Goal: Transaction & Acquisition: Purchase product/service

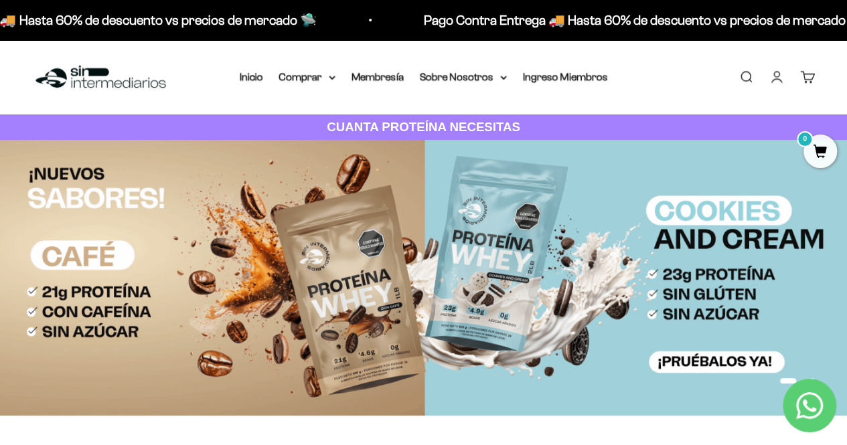
drag, startPoint x: 853, startPoint y: 29, endPoint x: 849, endPoint y: 14, distance: 15.3
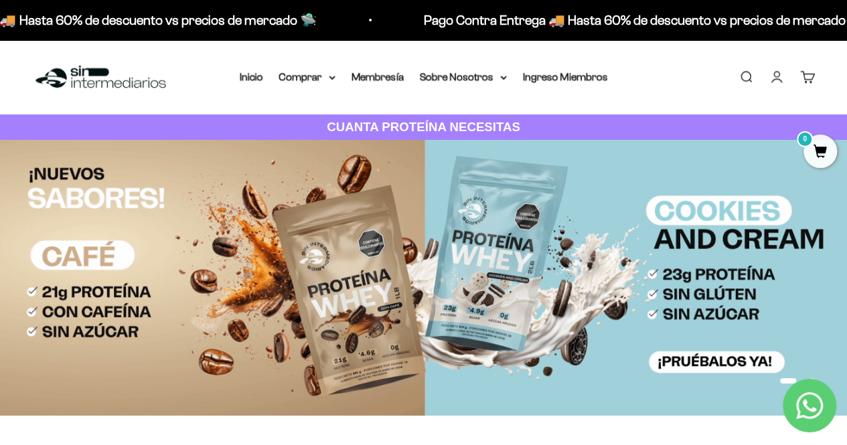
click at [753, 70] on link "Buscar" at bounding box center [745, 77] width 15 height 15
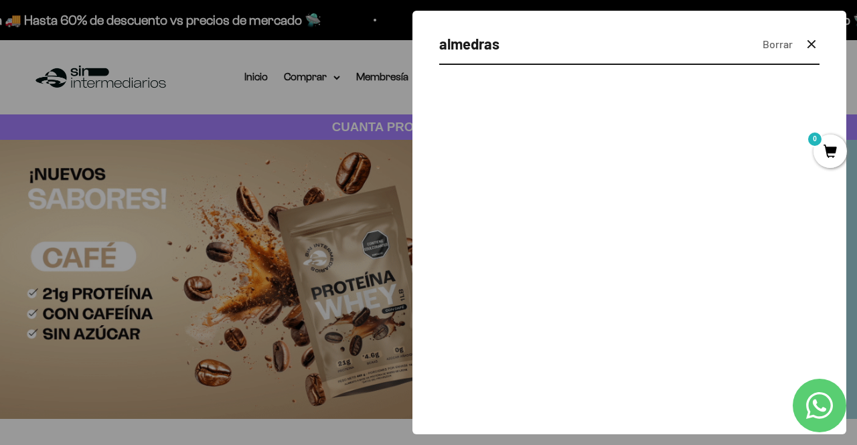
type input "almedras"
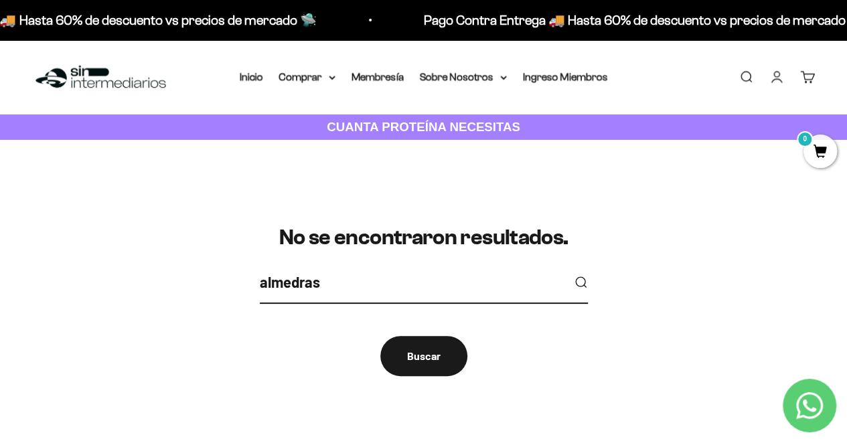
click at [289, 279] on input "almedras" at bounding box center [411, 281] width 303 height 23
type input "almendras"
click at [573, 275] on button "submit" at bounding box center [580, 282] width 15 height 15
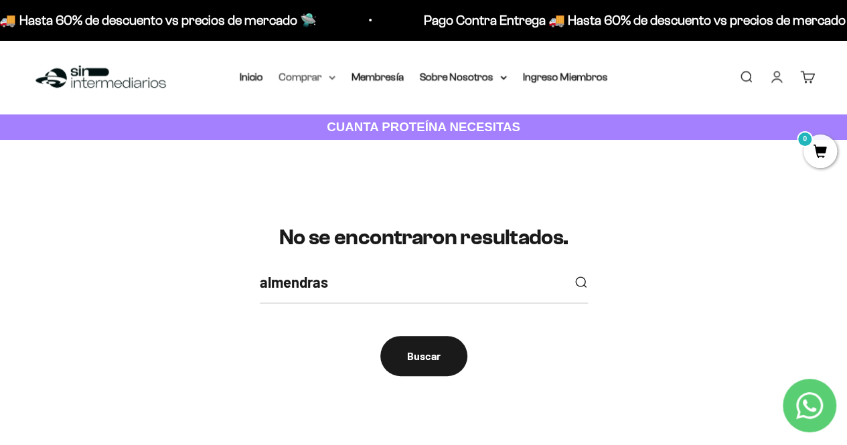
click at [327, 76] on summary "Comprar" at bounding box center [307, 76] width 56 height 17
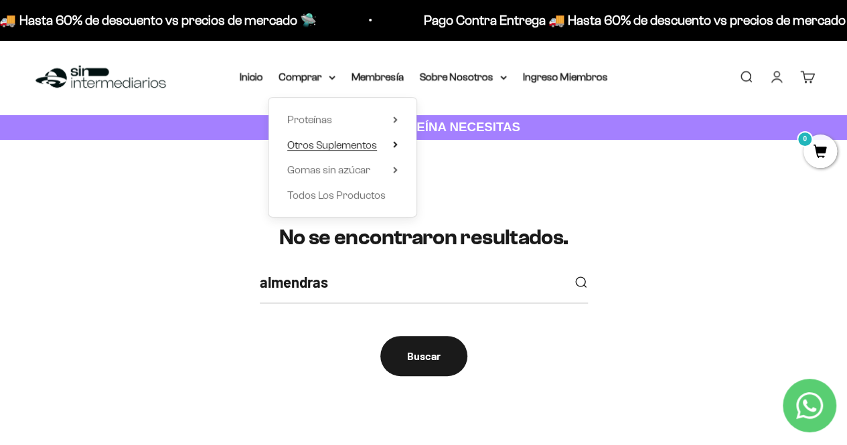
click at [376, 141] on span "Otros Suplementos" at bounding box center [332, 144] width 90 height 11
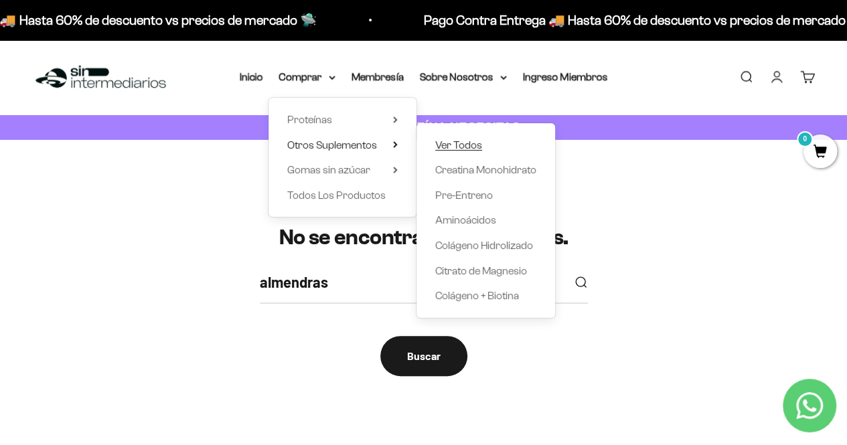
click at [496, 140] on link "Ver Todos" at bounding box center [485, 145] width 101 height 17
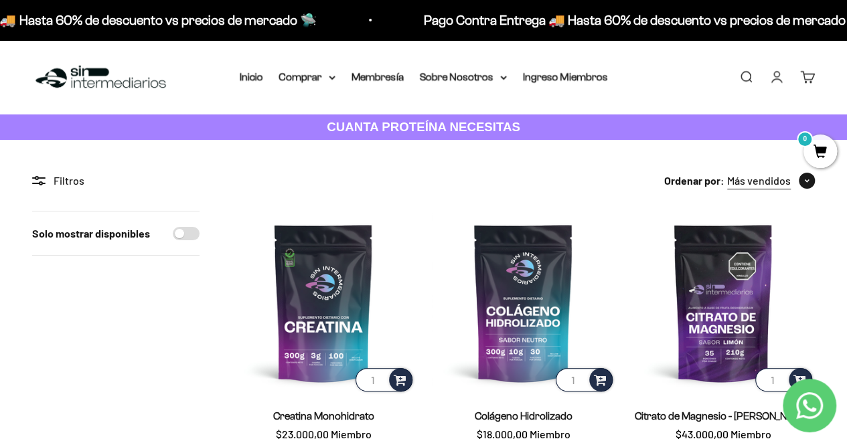
click at [797, 186] on button "Más vendidos" at bounding box center [771, 180] width 88 height 17
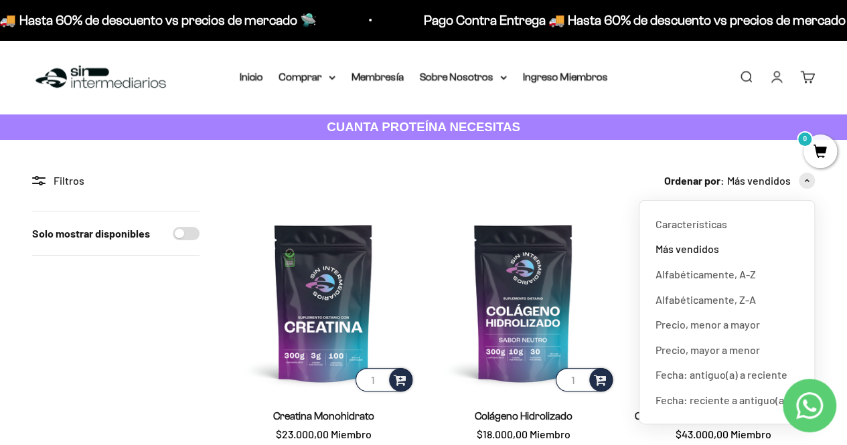
click at [237, 86] on div "Menú Buscar Inicio Comprar Proteínas Ver Todos Whey Iso Vegan Pancakes Pre-Entr…" at bounding box center [423, 77] width 847 height 74
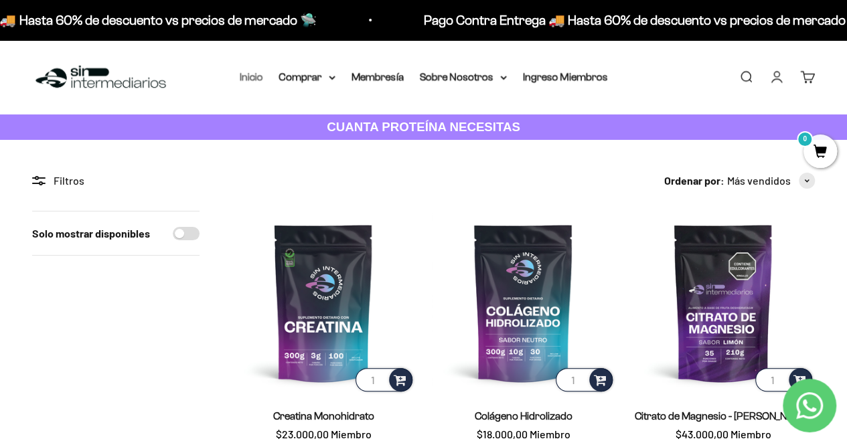
click at [262, 76] on link "Inicio" at bounding box center [251, 76] width 23 height 11
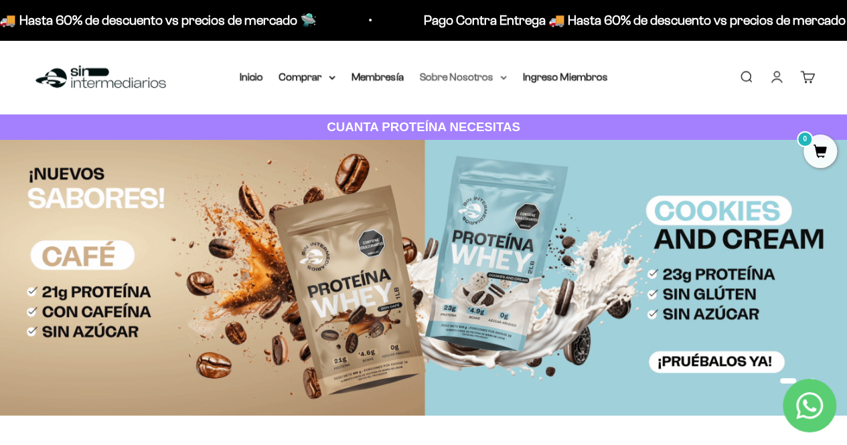
click at [499, 70] on summary "Sobre Nosotros" at bounding box center [463, 76] width 87 height 17
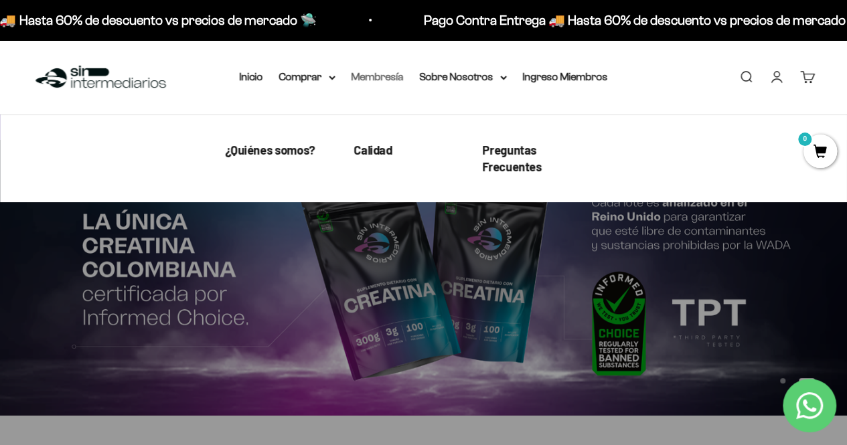
click at [387, 76] on link "Membresía" at bounding box center [377, 76] width 52 height 11
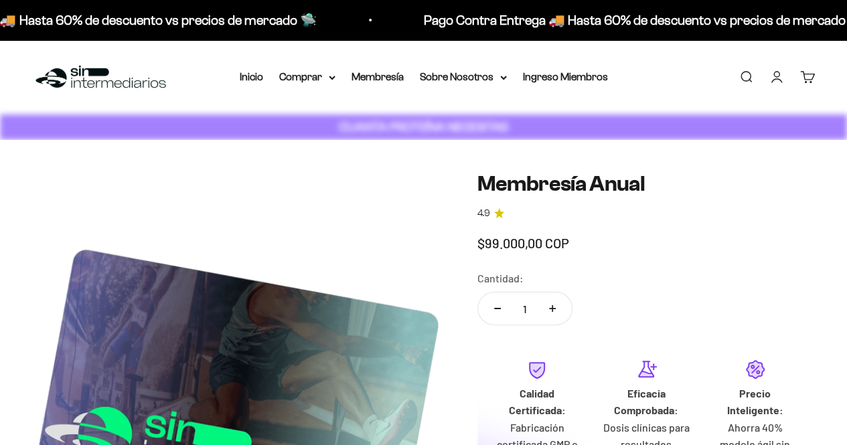
click at [315, 67] on div "Menú Buscar Inicio Comprar Proteínas Ver Todos Whey Iso Vegan Pancakes Pre-Entr…" at bounding box center [423, 77] width 847 height 74
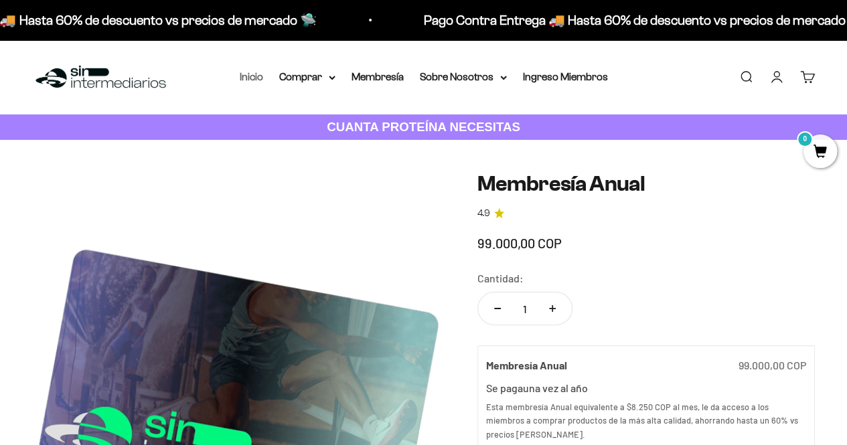
click at [262, 72] on link "Inicio" at bounding box center [251, 76] width 23 height 11
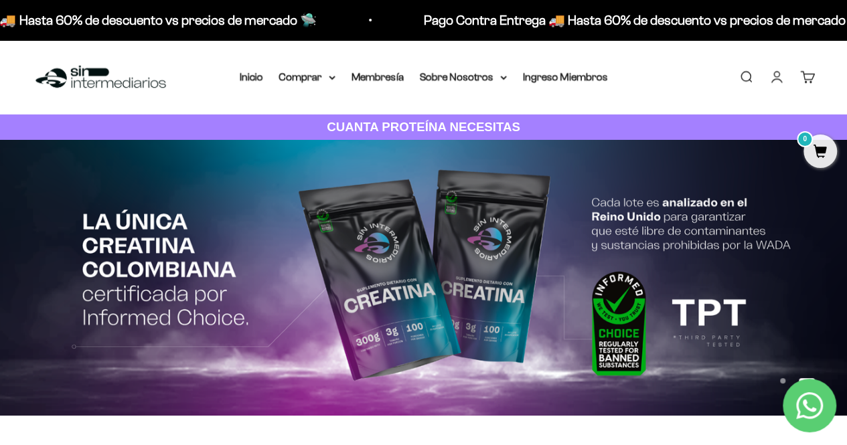
drag, startPoint x: 855, startPoint y: 31, endPoint x: 856, endPoint y: -17, distance: 47.5
